Goal: Task Accomplishment & Management: Manage account settings

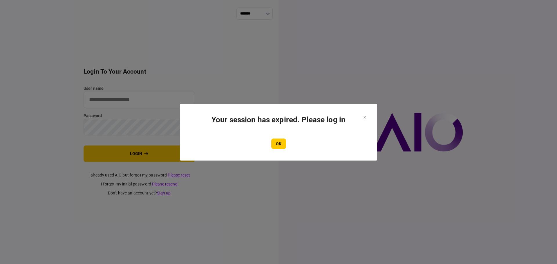
type input "****"
click at [270, 142] on div "OK" at bounding box center [278, 144] width 174 height 10
click at [271, 142] on div "OK" at bounding box center [278, 144] width 174 height 10
click at [271, 142] on button "OK" at bounding box center [278, 144] width 15 height 10
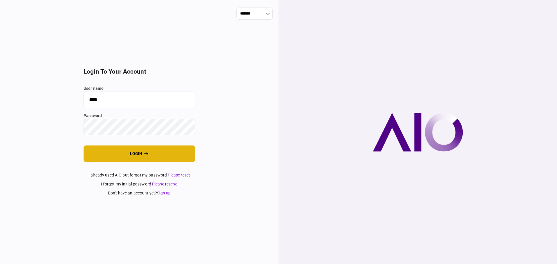
click at [127, 153] on button "login" at bounding box center [138, 154] width 111 height 17
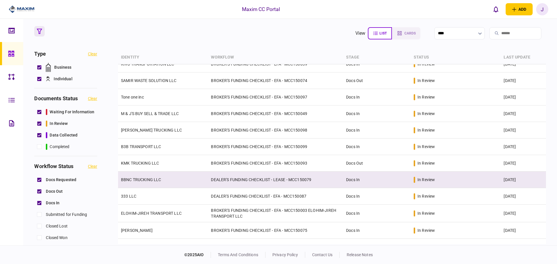
scroll to position [152, 0]
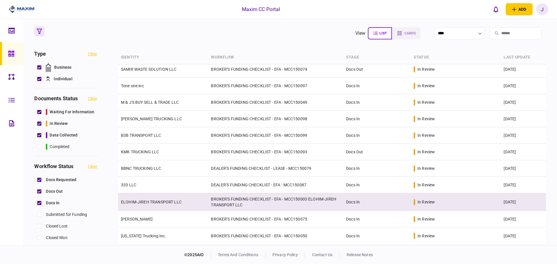
click at [154, 201] on link "ELOHIM-JIREH TRANSPORT LLC" at bounding box center [151, 202] width 61 height 5
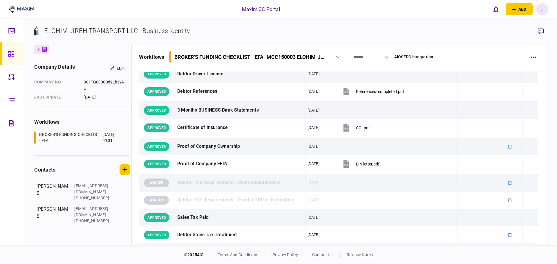
scroll to position [232, 0]
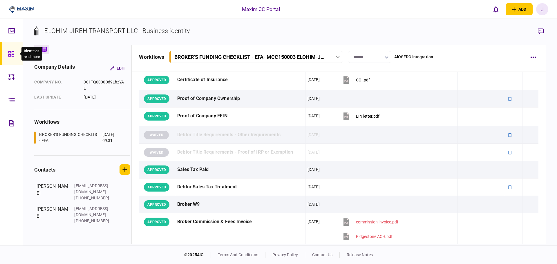
click at [9, 50] on div at bounding box center [12, 53] width 9 height 23
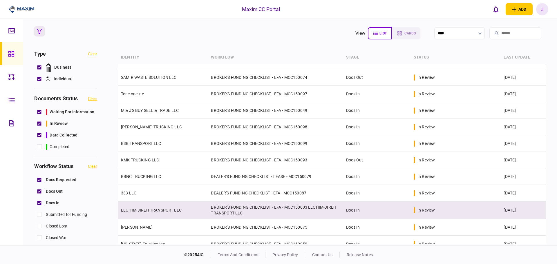
scroll to position [145, 0]
click at [147, 210] on link "ELOHIM-JIREH TRANSPORT LLC" at bounding box center [151, 209] width 61 height 5
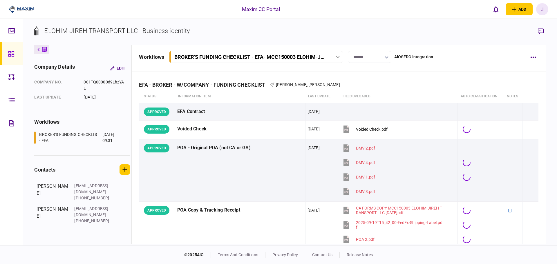
click at [373, 56] on input "*******" at bounding box center [369, 57] width 43 height 12
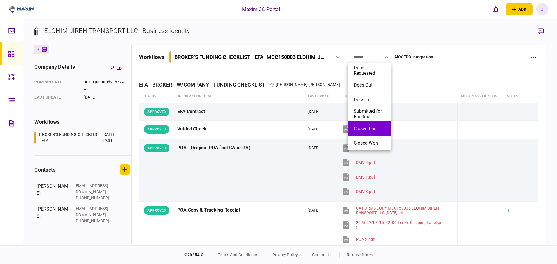
click at [370, 126] on button "Closed Lost" at bounding box center [368, 129] width 31 height 6
type input "**********"
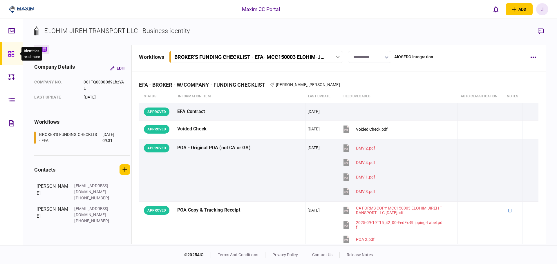
click at [10, 51] on icon at bounding box center [11, 54] width 6 height 6
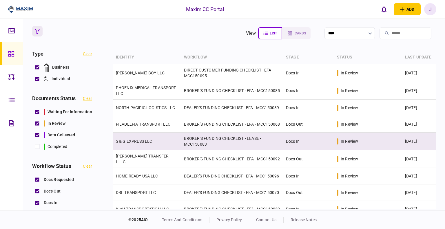
click at [133, 138] on td "S & G EXPRESS LLC" at bounding box center [147, 142] width 68 height 18
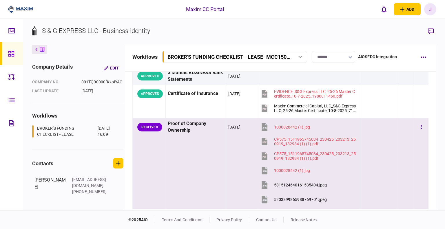
scroll to position [203, 0]
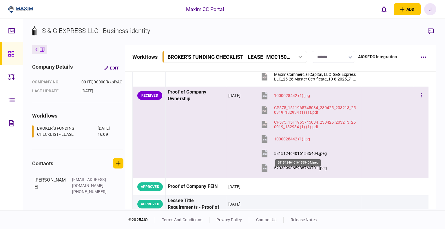
click at [303, 152] on div "5815124640161535404.jpeg" at bounding box center [300, 153] width 53 height 5
click at [299, 162] on button "5203399865988769701.jpeg" at bounding box center [293, 167] width 67 height 13
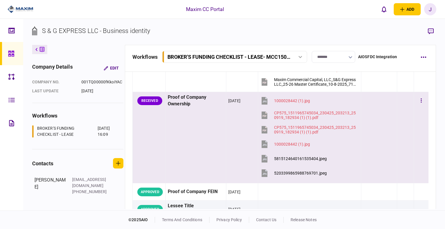
scroll to position [174, 0]
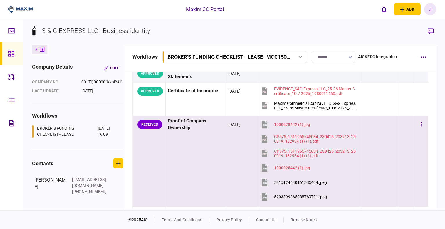
click at [292, 178] on button "5815124640161535404.jpeg" at bounding box center [293, 182] width 67 height 13
click at [305, 198] on div "5203399865988769701.jpeg" at bounding box center [300, 197] width 53 height 5
click at [420, 121] on button "button" at bounding box center [421, 124] width 10 height 10
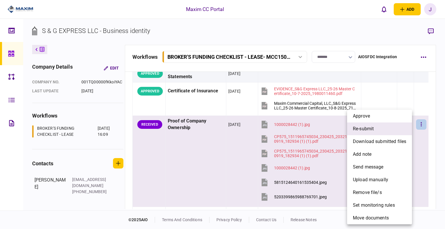
click at [387, 130] on li "re-submit" at bounding box center [379, 129] width 65 height 13
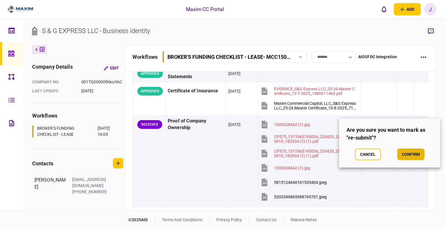
click at [413, 153] on button "confirm" at bounding box center [410, 155] width 27 height 12
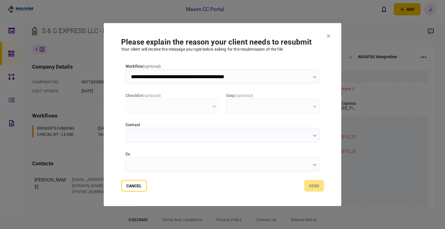
scroll to position [0, 0]
type input "**********"
click at [172, 138] on input "contact" at bounding box center [223, 135] width 194 height 14
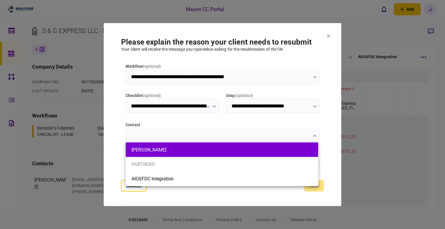
click at [160, 152] on button "[PERSON_NAME]" at bounding box center [222, 150] width 181 height 6
type input "**********"
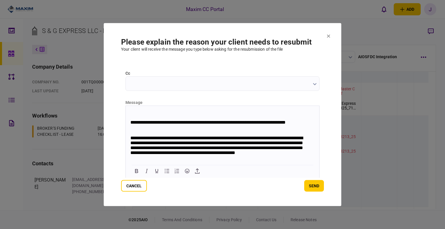
scroll to position [5, 0]
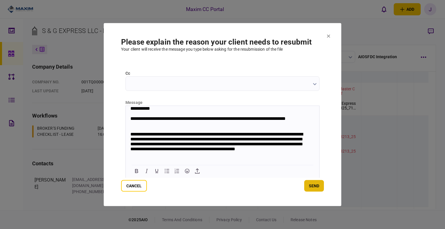
click at [306, 188] on button "send" at bounding box center [314, 186] width 20 height 12
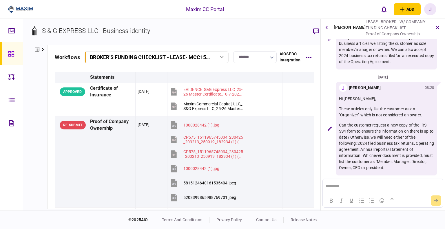
scroll to position [130, 0]
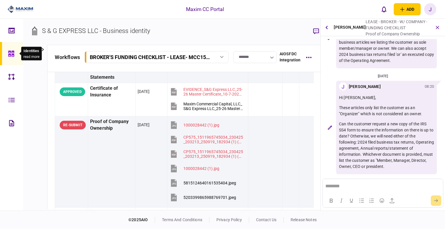
click at [7, 57] on link at bounding box center [11, 53] width 23 height 23
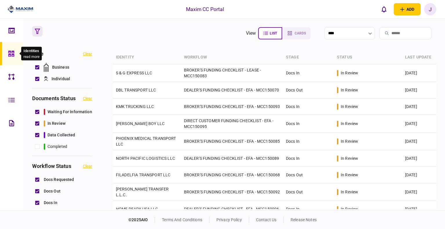
click at [13, 59] on div at bounding box center [12, 53] width 9 height 23
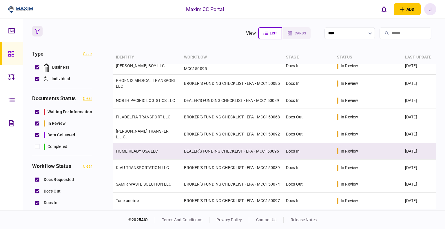
scroll to position [87, 0]
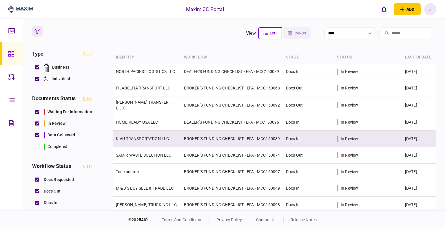
click at [134, 141] on link "KIVU TRANSPORTATION LLC" at bounding box center [142, 139] width 53 height 5
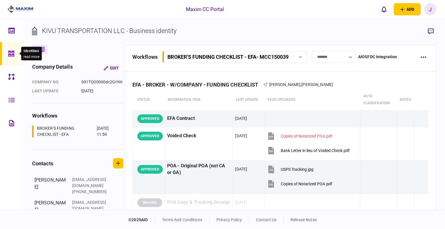
click at [10, 54] on icon at bounding box center [11, 54] width 6 height 6
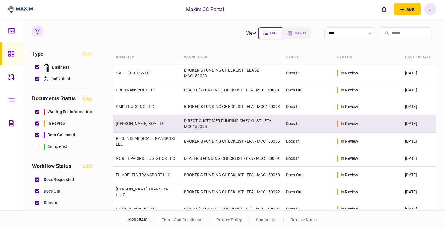
click at [128, 126] on link "[PERSON_NAME] BOY LLC" at bounding box center [140, 123] width 49 height 5
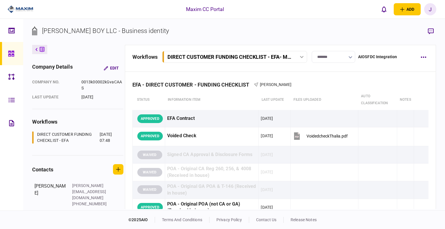
click at [15, 54] on div at bounding box center [12, 53] width 9 height 23
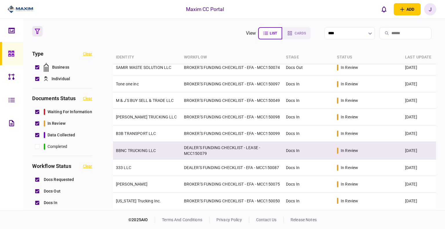
scroll to position [185, 0]
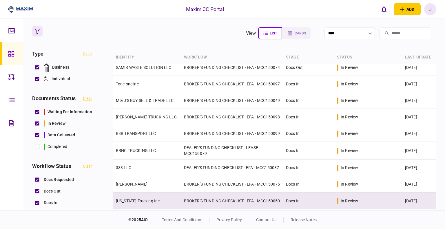
click at [140, 200] on link "[US_STATE] Trucking Inc." at bounding box center [138, 201] width 45 height 5
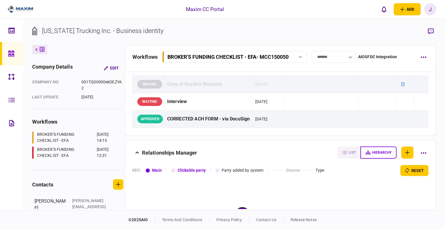
scroll to position [812, 0]
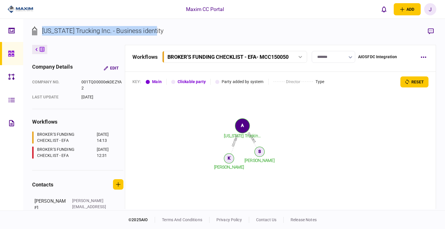
drag, startPoint x: 160, startPoint y: 32, endPoint x: 42, endPoint y: 29, distance: 118.3
click at [42, 29] on section "[US_STATE] Trucking Inc. - Business identity" at bounding box center [234, 35] width 404 height 19
click at [49, 30] on div "[US_STATE] Trucking Inc. - Business identity" at bounding box center [103, 31] width 122 height 10
click at [12, 59] on div at bounding box center [12, 53] width 9 height 23
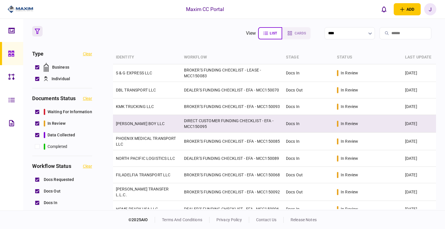
click at [144, 122] on td "[PERSON_NAME] BOY LLC" at bounding box center [147, 124] width 68 height 18
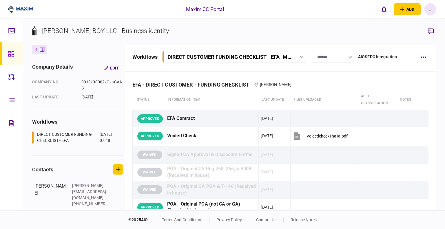
drag, startPoint x: 190, startPoint y: 35, endPoint x: 184, endPoint y: 40, distance: 7.6
click at [190, 35] on section "[PERSON_NAME] BOY LLC - Business identity" at bounding box center [234, 35] width 404 height 19
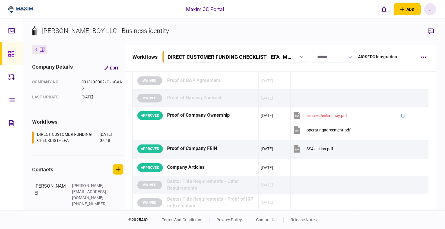
scroll to position [290, 0]
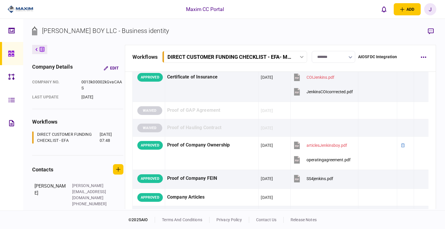
click at [9, 58] on div at bounding box center [12, 53] width 9 height 23
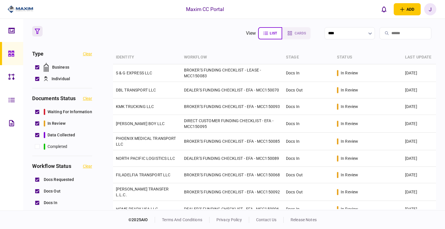
click at [162, 41] on section "view list cards **** Type clear Business Individual documents status clear wait…" at bounding box center [234, 115] width 422 height 192
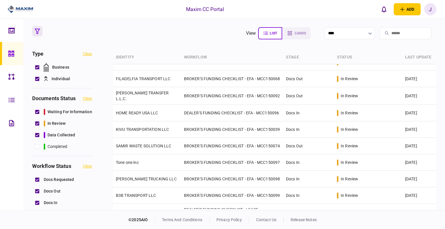
scroll to position [52, 0]
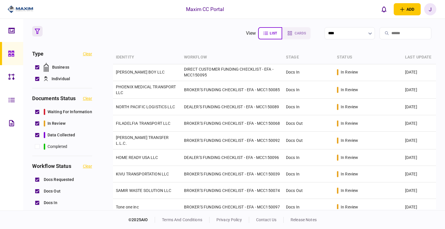
click at [35, 28] on button "button" at bounding box center [37, 31] width 10 height 10
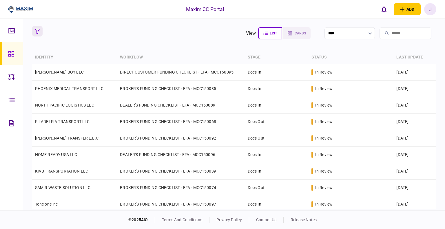
click at [36, 28] on button "button" at bounding box center [37, 31] width 10 height 10
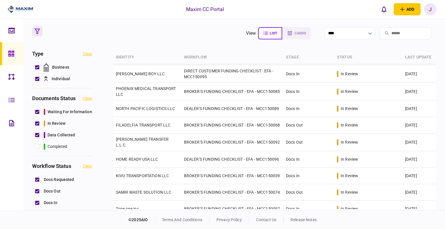
scroll to position [52, 0]
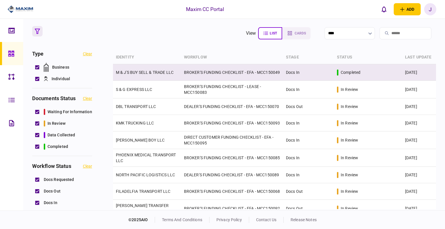
click at [140, 71] on link "M & J'S BUY SELL & TRADE LLC" at bounding box center [145, 72] width 58 height 5
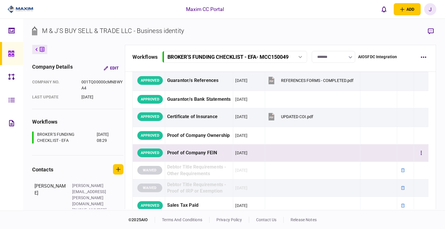
scroll to position [203, 0]
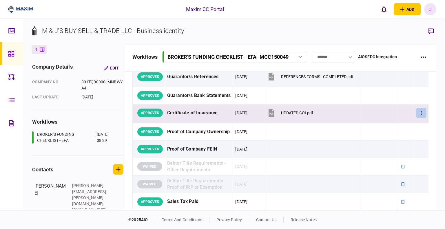
click at [416, 114] on button "button" at bounding box center [421, 113] width 10 height 10
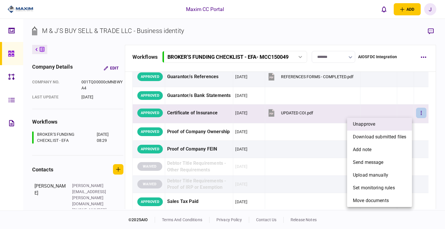
click at [384, 128] on li "unapprove" at bounding box center [379, 124] width 65 height 13
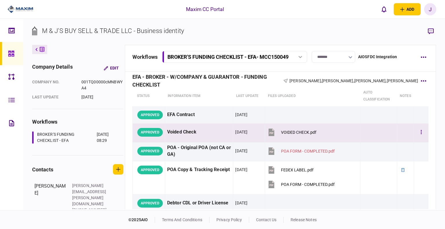
scroll to position [0, 0]
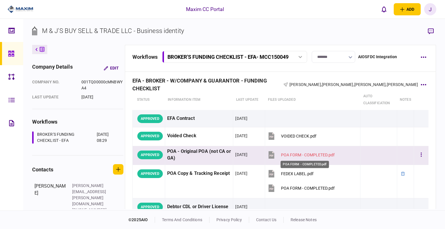
click at [291, 153] on div "POA FORM - COMPLETED.pdf" at bounding box center [308, 155] width 54 height 5
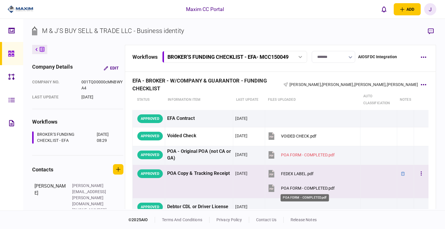
click at [289, 187] on div "POA FORM - COMPLETED.pdf" at bounding box center [308, 188] width 54 height 5
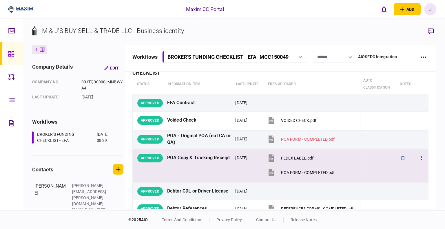
scroll to position [29, 0]
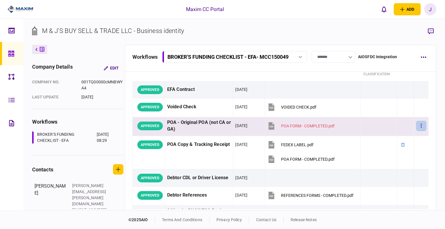
click at [416, 126] on button "button" at bounding box center [421, 126] width 10 height 10
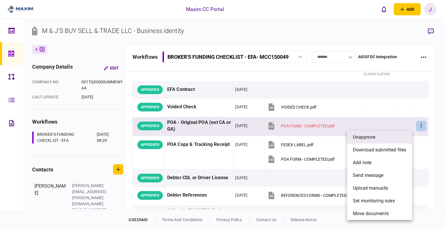
click at [375, 140] on span "unapprove" at bounding box center [364, 137] width 22 height 7
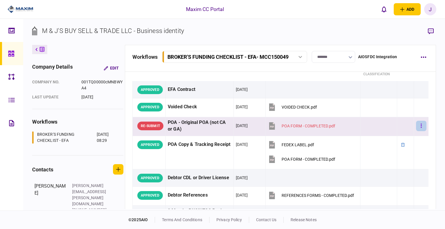
click at [416, 126] on button "button" at bounding box center [421, 126] width 10 height 10
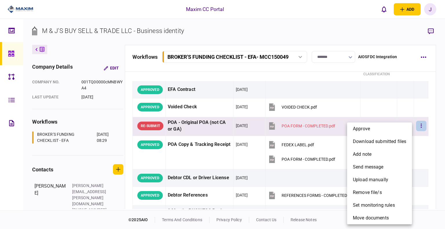
click at [432, 31] on div at bounding box center [222, 114] width 445 height 229
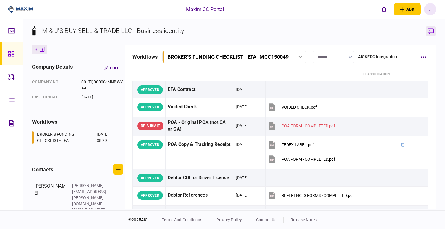
click at [431, 32] on icon "button" at bounding box center [431, 31] width 6 height 6
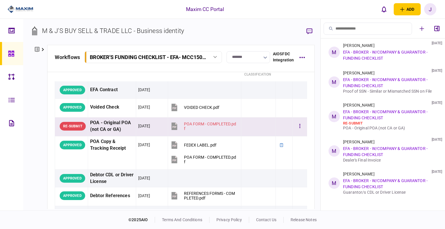
click at [144, 125] on div "[DATE]" at bounding box center [144, 126] width 12 height 6
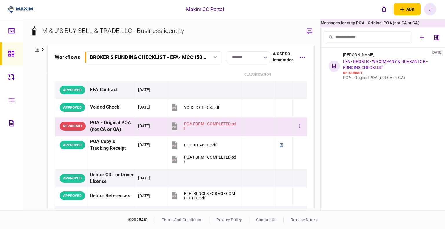
click at [144, 125] on div "[DATE]" at bounding box center [144, 126] width 12 height 6
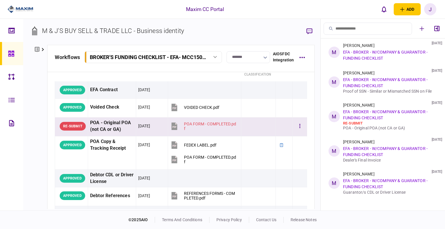
click at [164, 128] on td "[DATE]" at bounding box center [152, 127] width 32 height 19
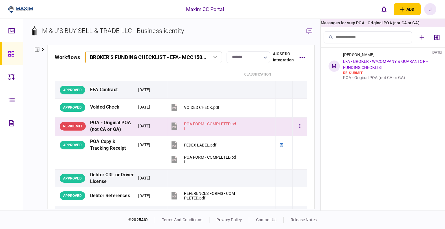
click at [126, 125] on div "POA - Original POA (not CA or GA)" at bounding box center [112, 126] width 44 height 13
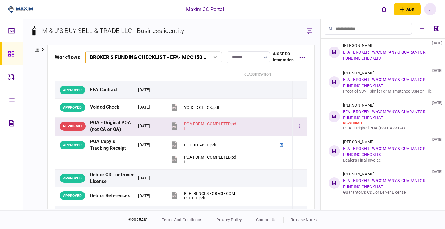
click at [143, 124] on div "[DATE]" at bounding box center [144, 126] width 12 height 6
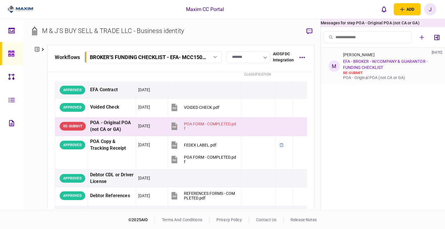
click at [399, 68] on div "[PERSON_NAME] [DATE] EFA - BROKER - W/COMPANY & GUARANTOR - FUNDING CHECKLIST r…" at bounding box center [389, 66] width 92 height 28
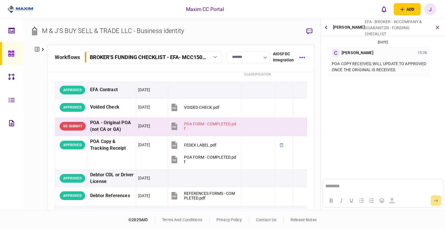
scroll to position [0, 0]
click at [323, 31] on button "button" at bounding box center [326, 27] width 6 height 10
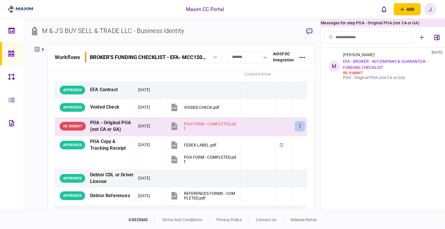
click at [300, 125] on button "button" at bounding box center [300, 126] width 10 height 10
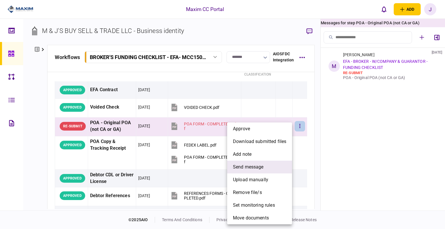
click at [260, 164] on span "send message" at bounding box center [248, 167] width 31 height 7
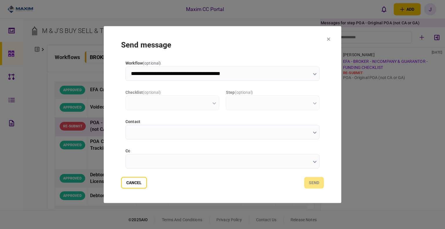
type input "**********"
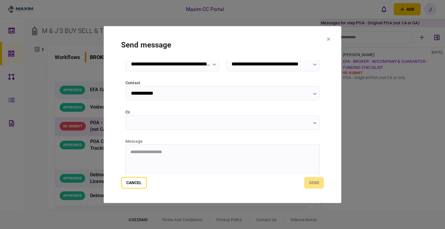
scroll to position [58, 0]
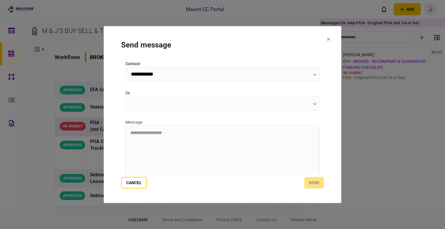
click at [155, 105] on input "cc" at bounding box center [223, 103] width 194 height 14
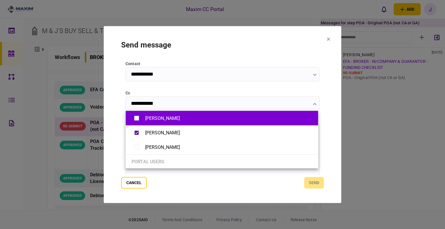
click at [137, 123] on li "[PERSON_NAME]" at bounding box center [222, 118] width 192 height 14
type input "**********"
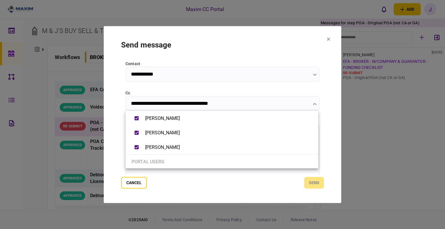
click at [119, 141] on div at bounding box center [222, 114] width 445 height 229
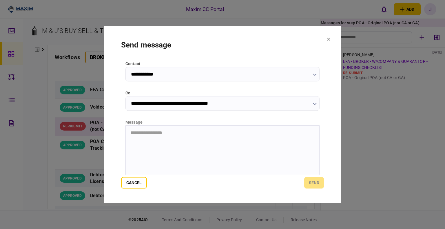
click at [164, 140] on html "**********" at bounding box center [223, 133] width 194 height 15
click at [308, 183] on button "send" at bounding box center [314, 183] width 20 height 12
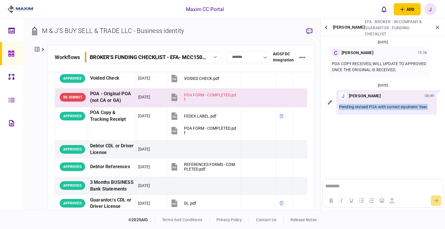
drag, startPoint x: 430, startPoint y: 109, endPoint x: 336, endPoint y: 114, distance: 94.0
click at [336, 114] on div "J [PERSON_NAME] 08:49 Pending revised POA with correct equiment Year." at bounding box center [386, 102] width 101 height 25
copy p "Pending revised POA with correct equiment Year."
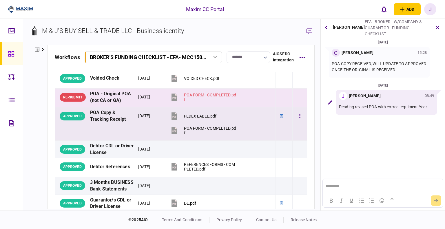
drag, startPoint x: 118, startPoint y: 122, endPoint x: 267, endPoint y: 122, distance: 148.4
click at [119, 122] on div "POA Copy & Tracking Receipt" at bounding box center [112, 116] width 44 height 13
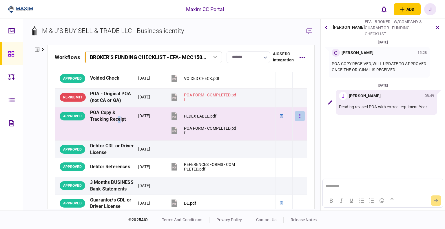
click at [296, 117] on button "button" at bounding box center [300, 116] width 10 height 10
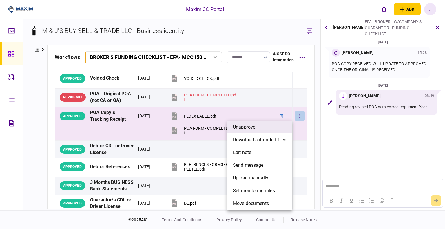
click at [250, 130] on span "unapprove" at bounding box center [244, 127] width 22 height 7
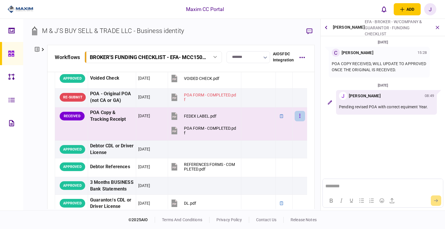
click at [295, 117] on button "button" at bounding box center [300, 116] width 10 height 10
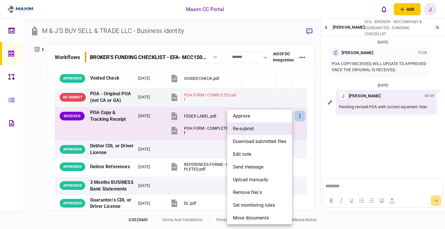
click at [260, 131] on li "re-submit" at bounding box center [259, 129] width 65 height 13
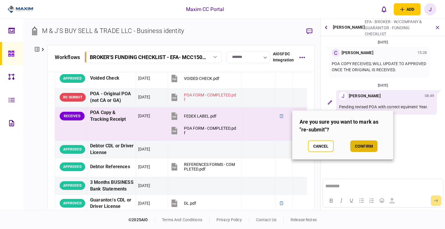
click at [364, 146] on button "confirm" at bounding box center [363, 147] width 27 height 12
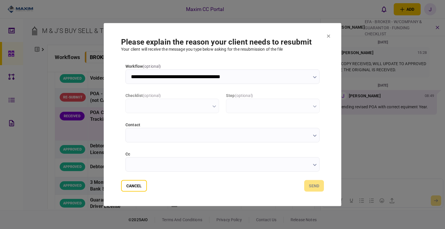
scroll to position [0, 0]
type input "**********"
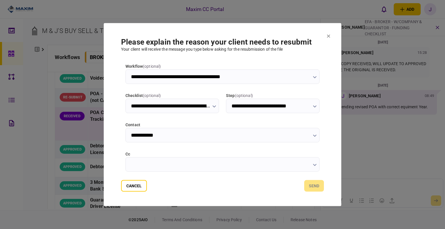
scroll to position [58, 0]
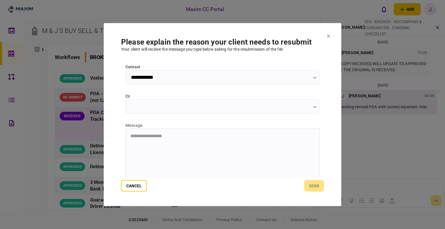
click at [157, 104] on input "cc" at bounding box center [223, 106] width 194 height 14
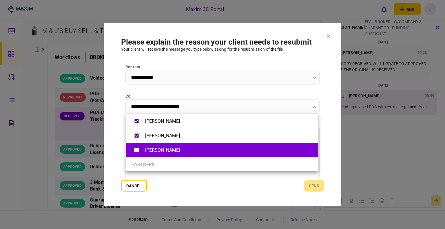
type input "**********"
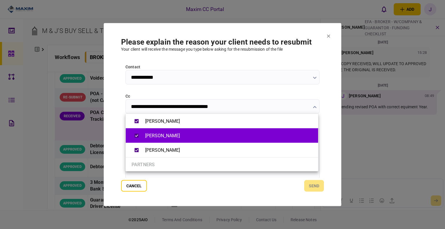
scroll to position [15, 0]
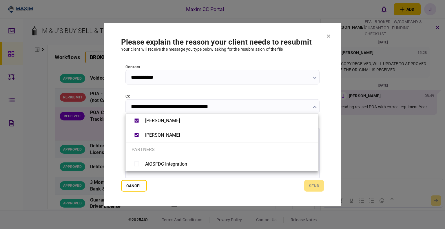
click at [225, 184] on div at bounding box center [222, 114] width 445 height 229
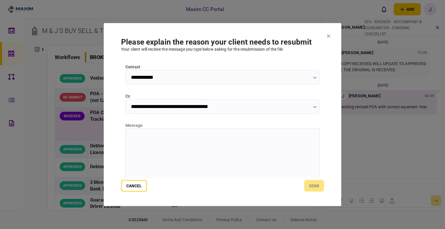
click at [143, 143] on html at bounding box center [223, 136] width 194 height 14
click at [175, 136] on p "**********" at bounding box center [221, 136] width 183 height 6
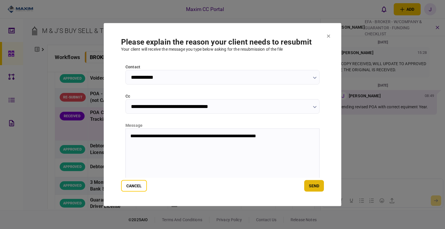
click at [309, 187] on button "send" at bounding box center [314, 186] width 20 height 12
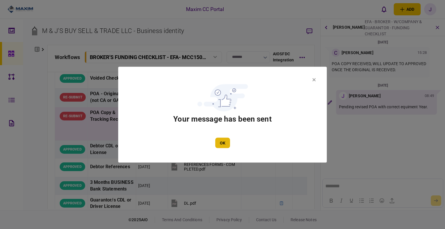
click at [225, 141] on button "OK" at bounding box center [222, 143] width 15 height 10
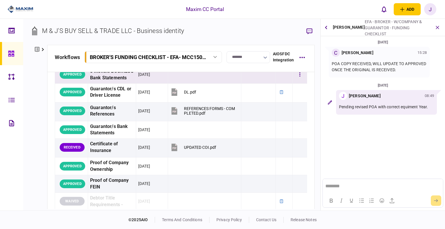
scroll to position [174, 0]
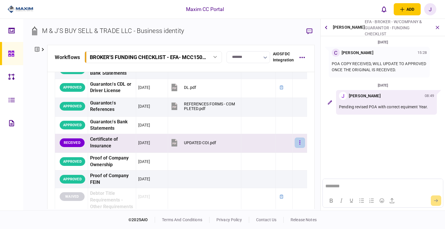
click at [296, 148] on button "button" at bounding box center [300, 143] width 10 height 10
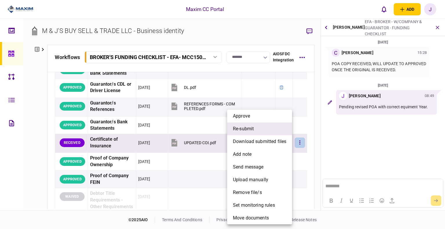
click at [258, 130] on li "re-submit" at bounding box center [259, 129] width 65 height 13
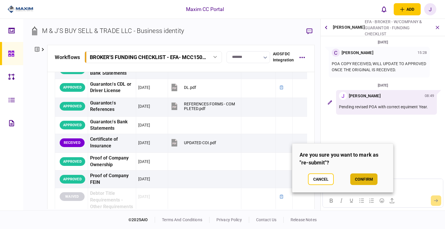
click at [364, 178] on button "confirm" at bounding box center [363, 180] width 27 height 12
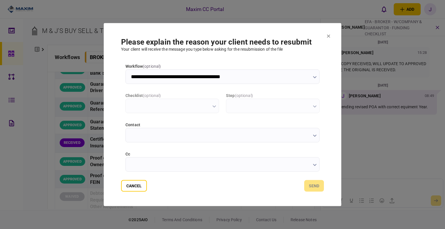
scroll to position [0, 0]
type input "**********"
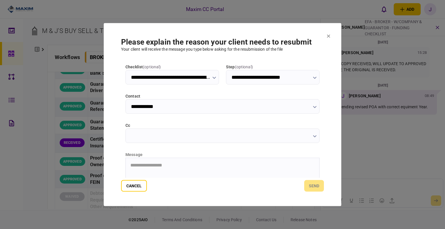
scroll to position [29, 0]
click at [167, 133] on input "cc" at bounding box center [223, 135] width 194 height 14
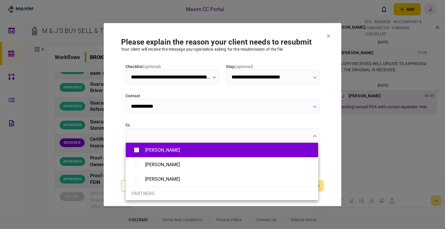
type input "**********"
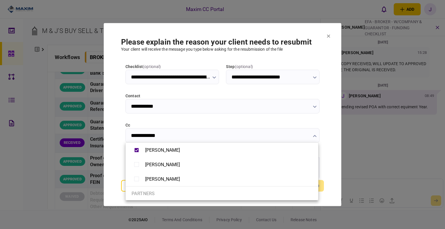
click at [115, 157] on div at bounding box center [222, 114] width 445 height 229
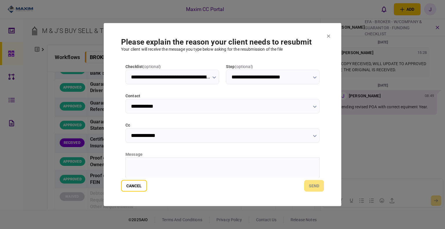
click at [146, 169] on html at bounding box center [223, 165] width 194 height 14
click at [312, 183] on button "send" at bounding box center [314, 186] width 20 height 12
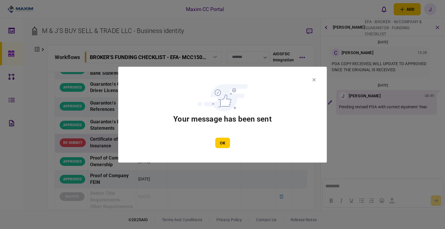
click at [222, 141] on button "OK" at bounding box center [222, 143] width 15 height 10
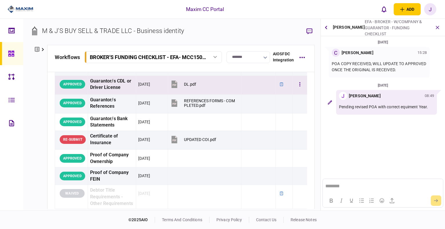
scroll to position [174, 0]
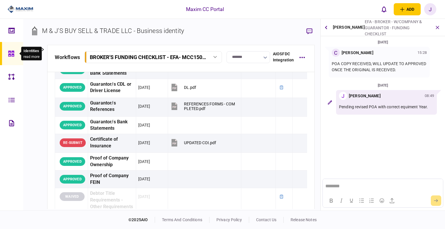
click at [11, 54] on icon at bounding box center [11, 53] width 6 height 7
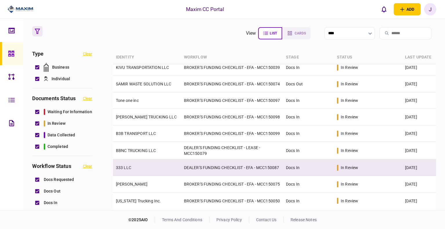
scroll to position [185, 0]
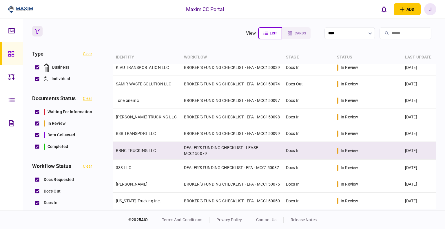
click at [142, 145] on td "BBNC TRUCKING LLC" at bounding box center [147, 151] width 68 height 18
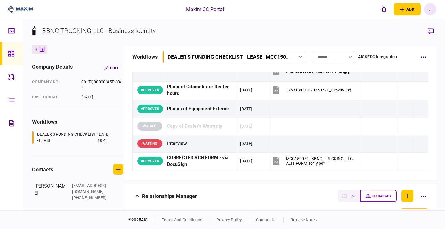
scroll to position [696, 0]
